Goal: Transaction & Acquisition: Purchase product/service

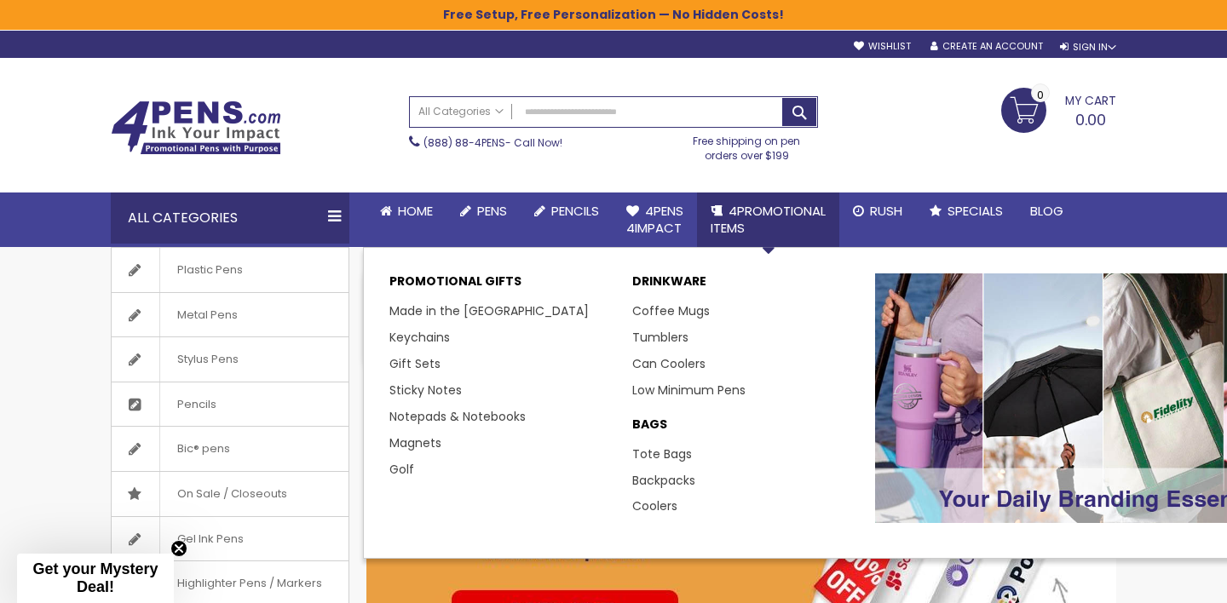
click at [780, 203] on span "4PROMOTIONAL ITEMS" at bounding box center [768, 219] width 115 height 35
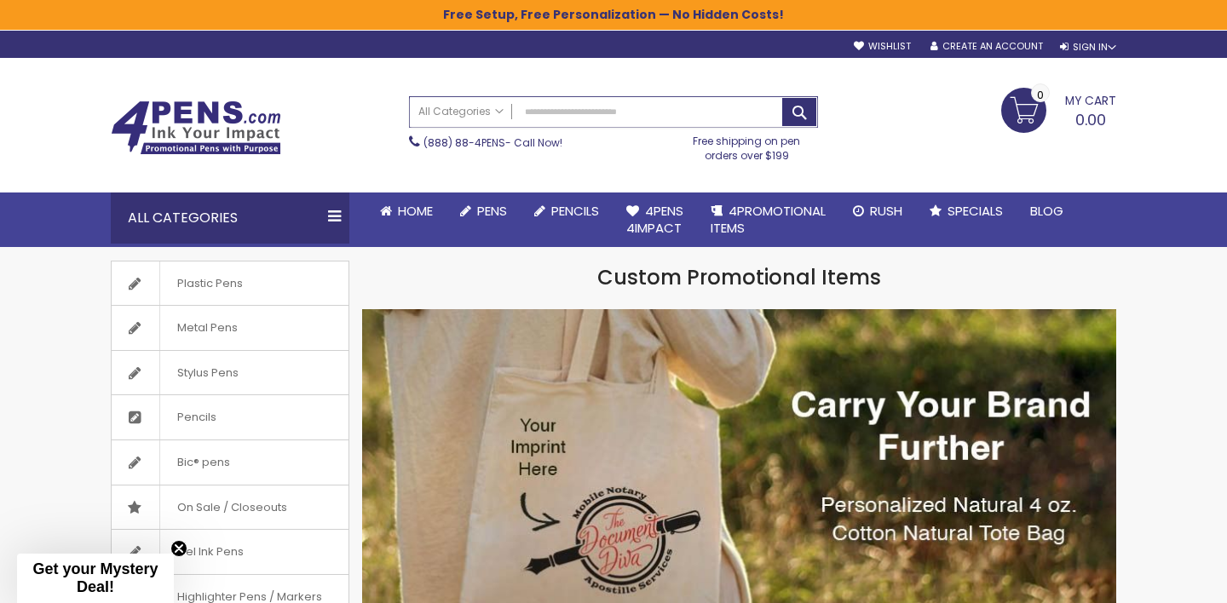
click at [631, 108] on input "Search" at bounding box center [613, 112] width 407 height 30
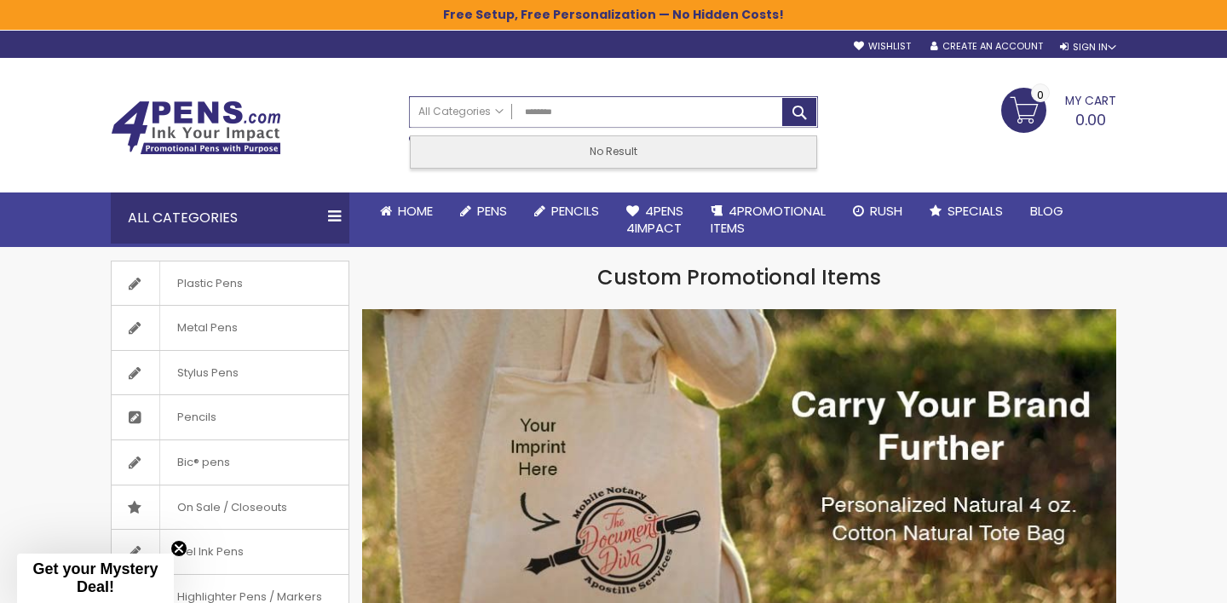
type input "********"
